Goal: Transaction & Acquisition: Purchase product/service

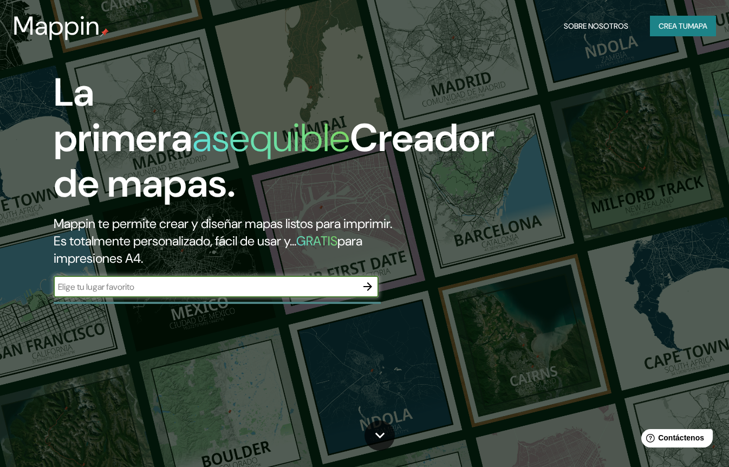
click at [367, 297] on button "button" at bounding box center [368, 287] width 22 height 22
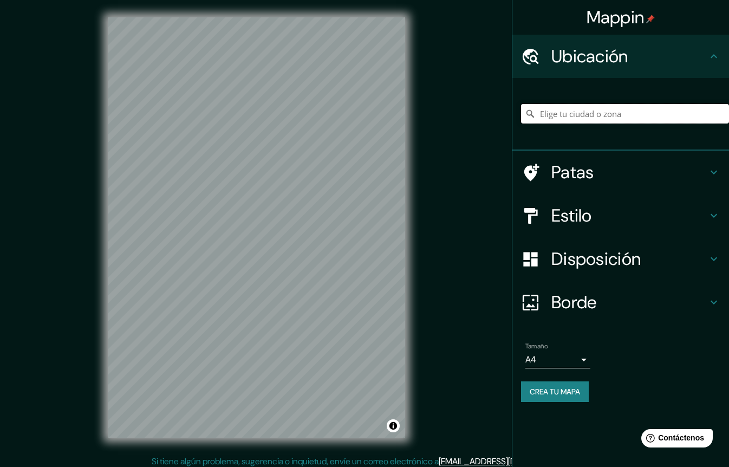
click at [558, 118] on input "Elige tu ciudad o zona" at bounding box center [625, 114] width 208 height 20
paste input "Calle: Entre Pardos Chicken y [PERSON_NAME] [STREET_ADDRESS]"
click at [560, 99] on div "[GEOGRAPHIC_DATA], [GEOGRAPHIC_DATA], [GEOGRAPHIC_DATA], [GEOGRAPHIC_DATA]" at bounding box center [625, 114] width 208 height 54
click at [557, 112] on input "[GEOGRAPHIC_DATA], [GEOGRAPHIC_DATA], [GEOGRAPHIC_DATA], [GEOGRAPHIC_DATA]" at bounding box center [625, 114] width 208 height 20
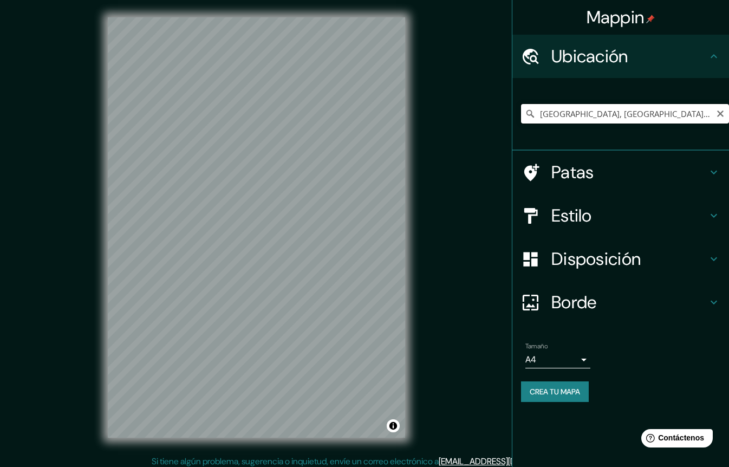
click at [557, 112] on input "[GEOGRAPHIC_DATA], [GEOGRAPHIC_DATA], [GEOGRAPHIC_DATA], [GEOGRAPHIC_DATA]" at bounding box center [625, 114] width 208 height 20
paste input "[STREET_ADDRESS]"
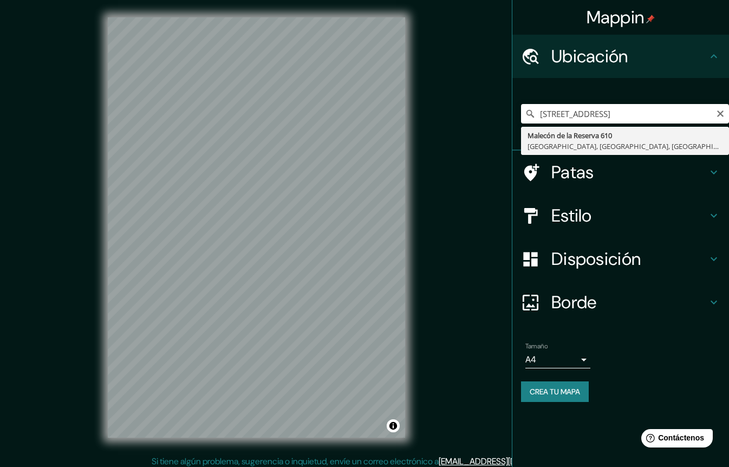
type input "[STREET_ADDRESS]"
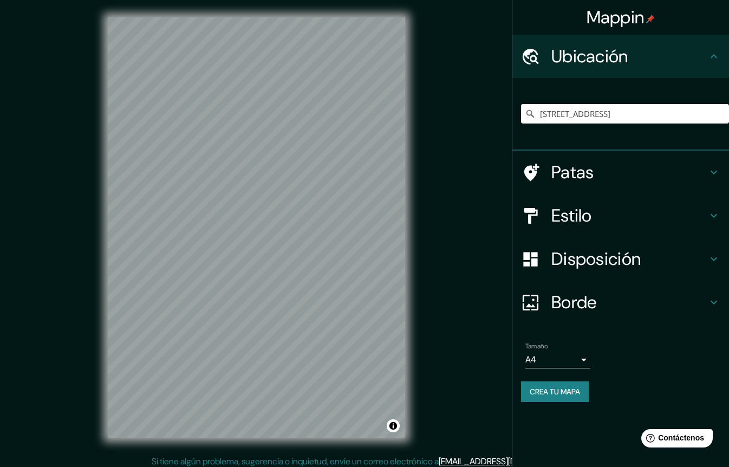
click at [609, 225] on h4 "Estilo" at bounding box center [630, 216] width 156 height 22
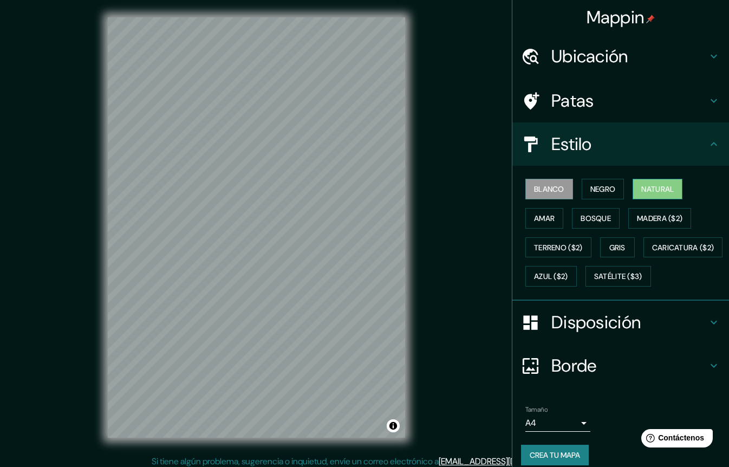
click at [661, 189] on font "Natural" at bounding box center [658, 189] width 33 height 10
click at [554, 241] on font "Terreno ($2)" at bounding box center [558, 248] width 49 height 14
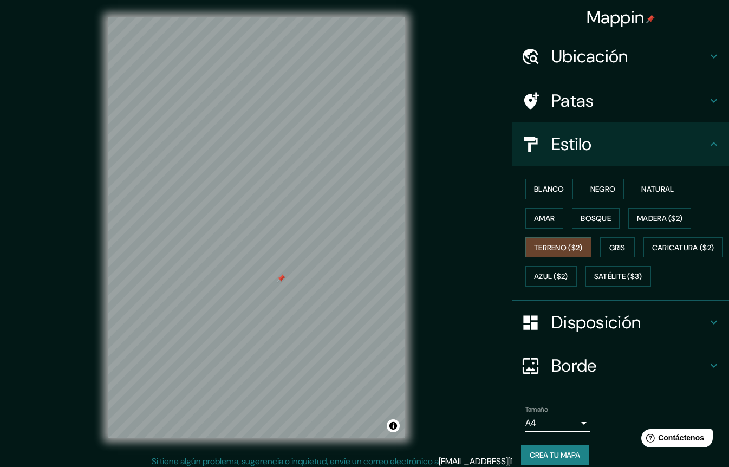
drag, startPoint x: 274, startPoint y: 270, endPoint x: 283, endPoint y: 278, distance: 11.5
click at [283, 278] on div at bounding box center [281, 278] width 9 height 9
click at [653, 253] on font "Caricatura ($2)" at bounding box center [684, 248] width 62 height 10
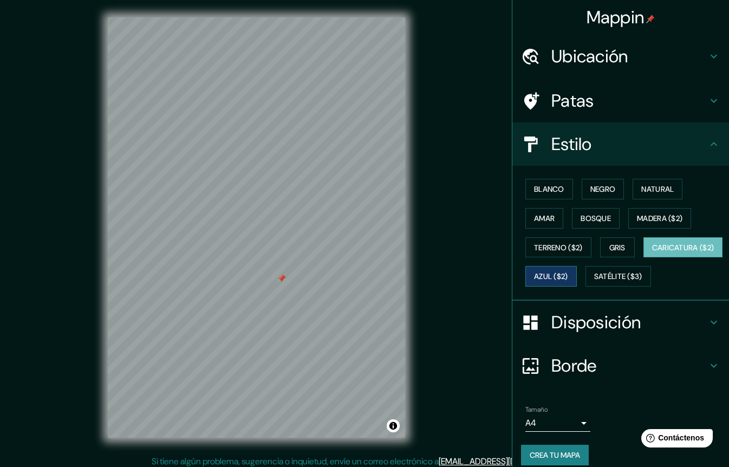
click at [569, 278] on font "Azul ($2)" at bounding box center [551, 277] width 34 height 10
click at [595, 282] on font "Satélite ($3)" at bounding box center [619, 277] width 48 height 10
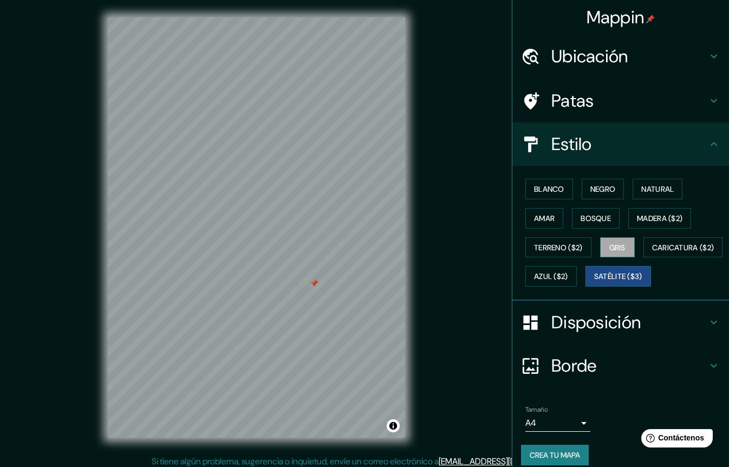
click at [625, 246] on font "Gris" at bounding box center [618, 248] width 16 height 10
click at [565, 254] on font "Terreno ($2)" at bounding box center [558, 248] width 49 height 14
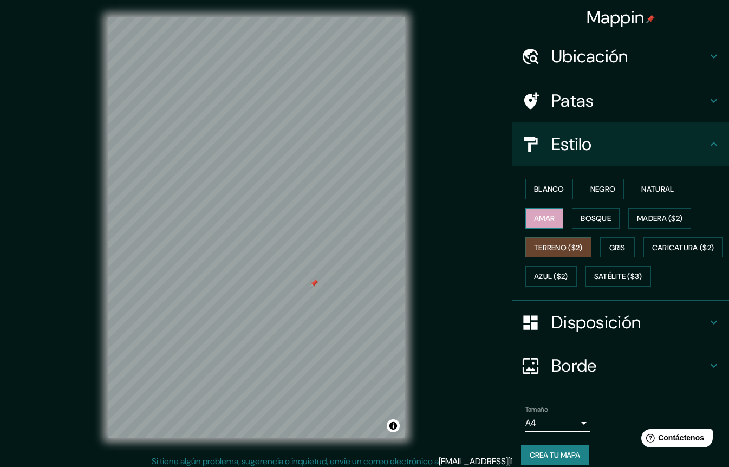
click at [560, 220] on button "Amar" at bounding box center [545, 218] width 38 height 21
drag, startPoint x: 313, startPoint y: 293, endPoint x: 277, endPoint y: 311, distance: 40.0
click at [277, 311] on div at bounding box center [278, 306] width 9 height 9
click at [559, 193] on font "Blanco" at bounding box center [549, 189] width 30 height 10
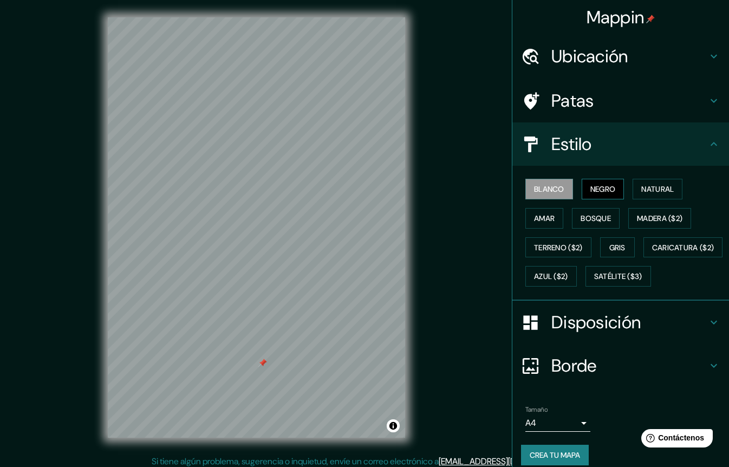
click at [616, 181] on button "Negro" at bounding box center [603, 189] width 43 height 21
click at [650, 184] on font "Natural" at bounding box center [658, 189] width 33 height 14
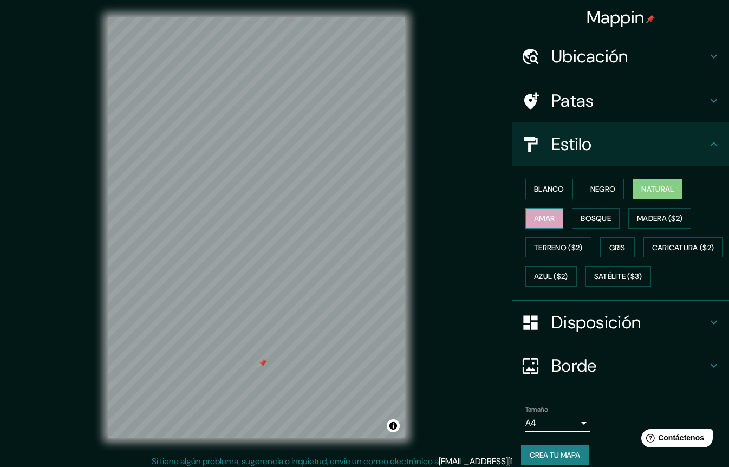
click at [556, 216] on button "Amar" at bounding box center [545, 218] width 38 height 21
